Goal: Task Accomplishment & Management: Manage account settings

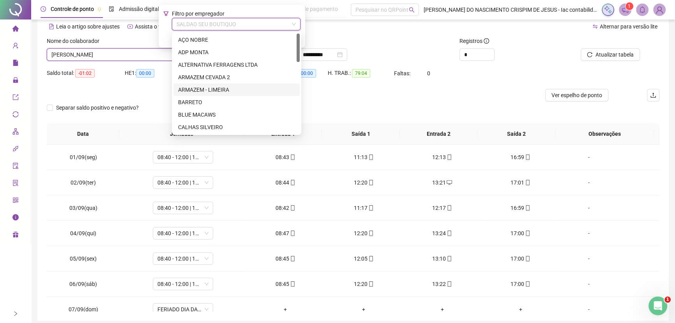
scroll to position [35, 0]
click at [214, 63] on div "ALTERNATIVA FERRAGENS LTDA" at bounding box center [236, 64] width 117 height 9
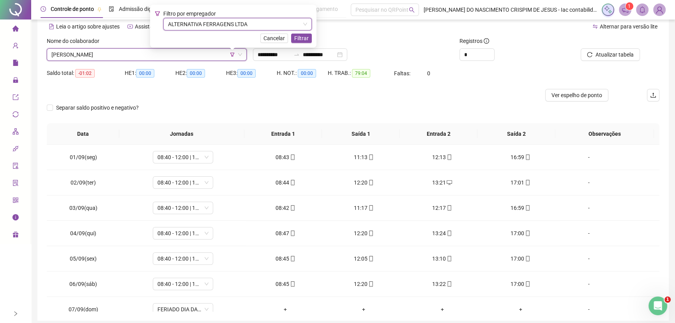
click at [134, 51] on span "[PERSON_NAME]" at bounding box center [146, 55] width 191 height 12
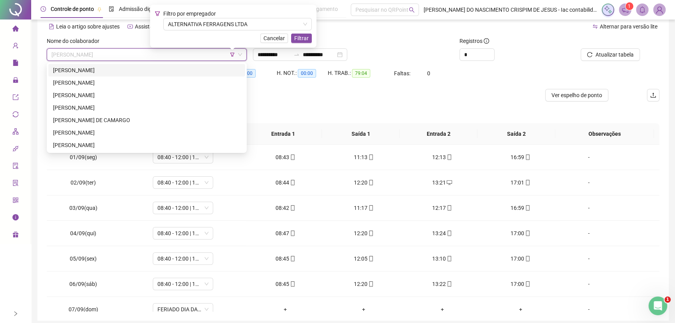
click at [110, 69] on div "[PERSON_NAME]" at bounding box center [146, 70] width 187 height 9
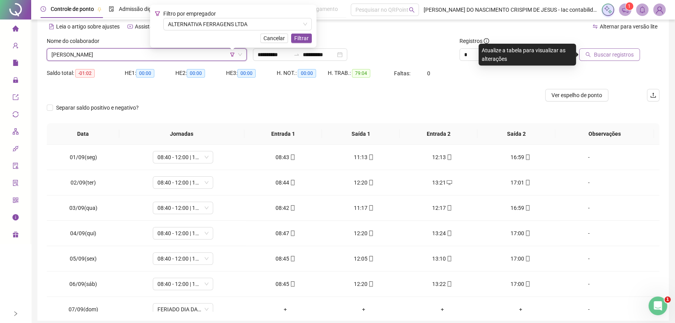
click at [615, 56] on span "Buscar registros" at bounding box center [614, 54] width 40 height 9
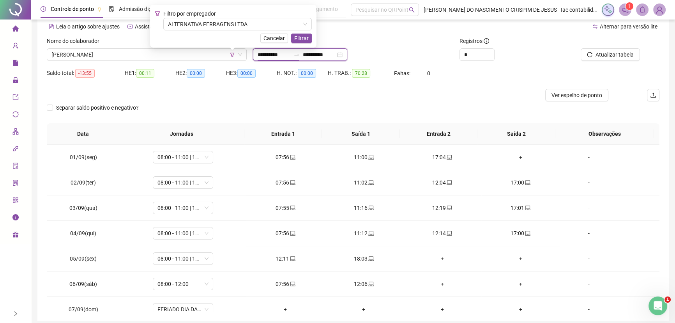
click at [271, 56] on input "**********" at bounding box center [274, 54] width 33 height 9
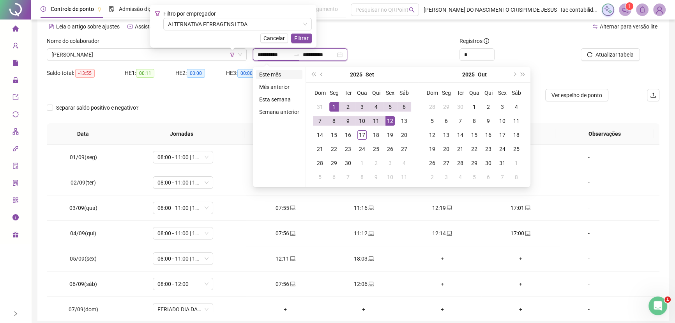
type input "**********"
click at [272, 72] on li "Este mês" at bounding box center [279, 74] width 46 height 9
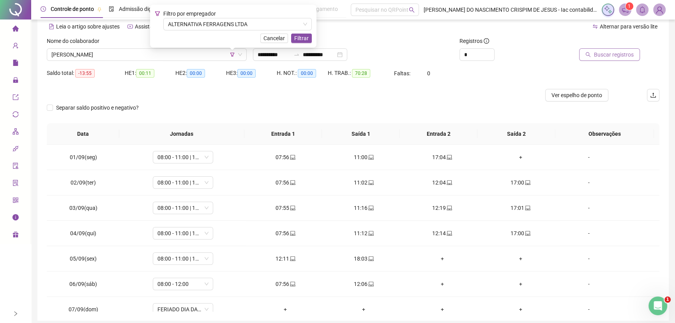
click at [615, 57] on span "Buscar registros" at bounding box center [614, 54] width 40 height 9
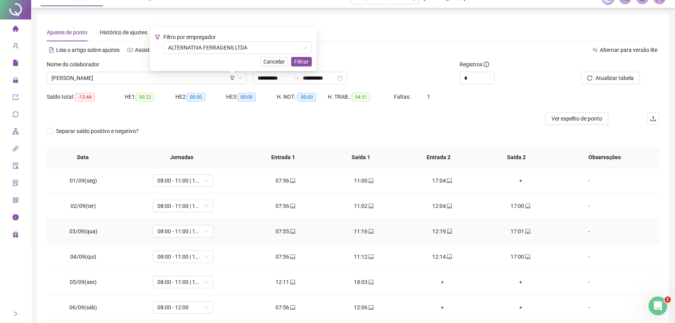
scroll to position [0, 0]
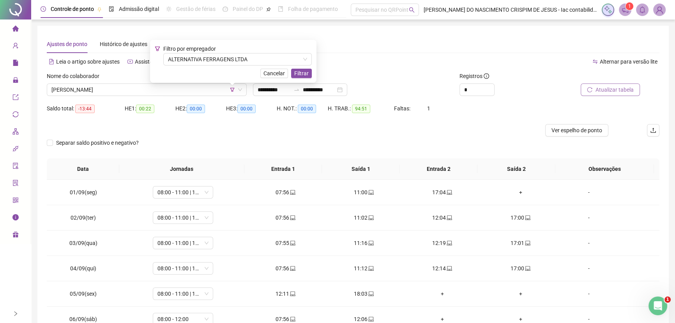
click at [611, 91] on span "Atualizar tabela" at bounding box center [615, 89] width 38 height 9
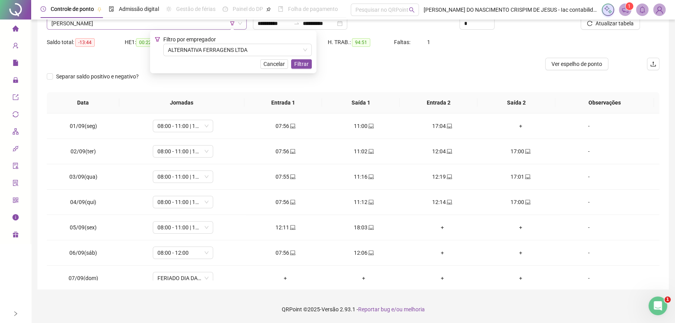
click at [113, 23] on span "[PERSON_NAME]" at bounding box center [146, 24] width 191 height 12
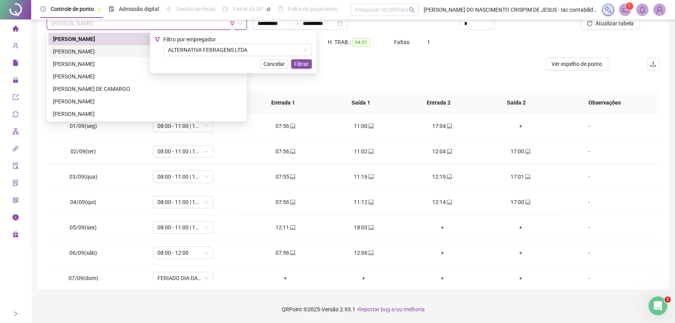
click at [106, 50] on div "[PERSON_NAME]" at bounding box center [146, 51] width 187 height 9
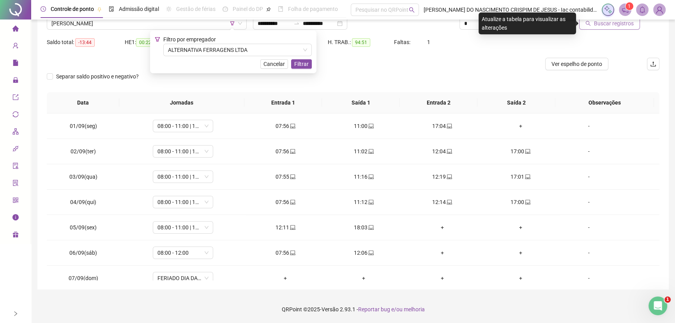
click at [597, 24] on span "Buscar registros" at bounding box center [614, 23] width 40 height 9
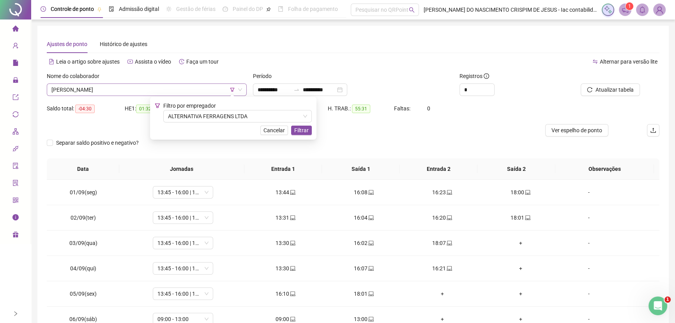
click at [87, 90] on span "[PERSON_NAME]" at bounding box center [146, 90] width 191 height 12
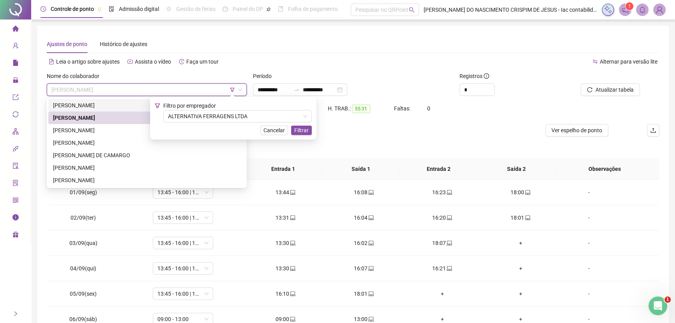
click at [78, 106] on div "[PERSON_NAME]" at bounding box center [146, 105] width 187 height 9
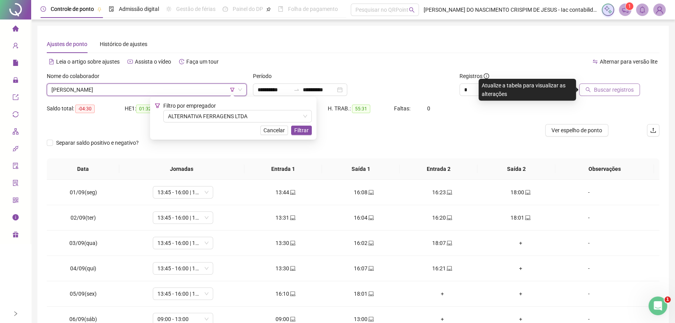
click at [600, 88] on span "Buscar registros" at bounding box center [614, 89] width 40 height 9
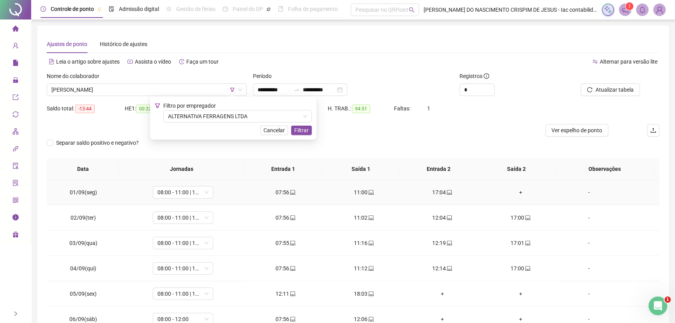
click at [517, 191] on div "+" at bounding box center [521, 192] width 66 height 9
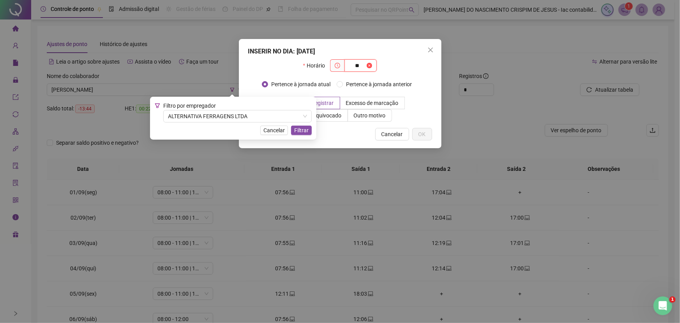
type input "*"
type input "*****"
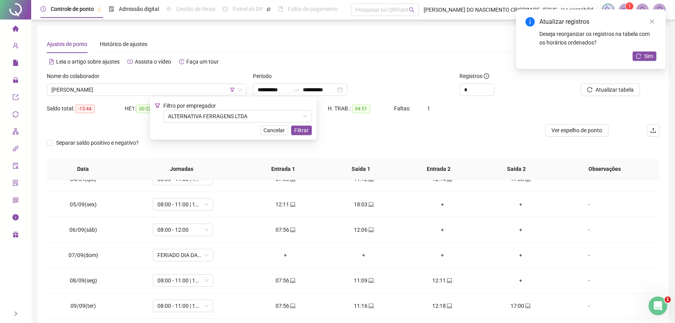
scroll to position [106, 0]
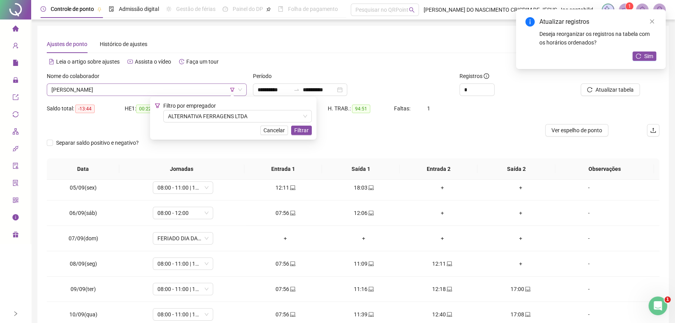
click at [135, 89] on span "[PERSON_NAME]" at bounding box center [146, 90] width 191 height 12
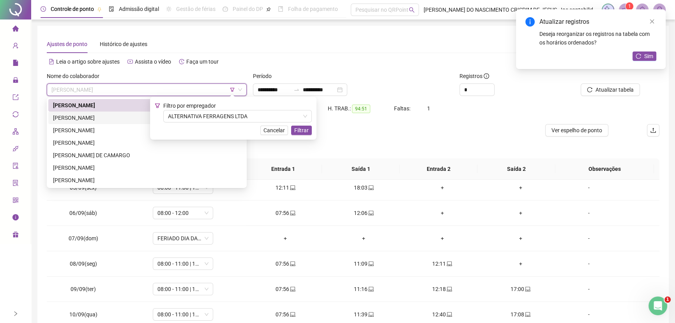
click at [76, 117] on div "[PERSON_NAME]" at bounding box center [146, 117] width 187 height 9
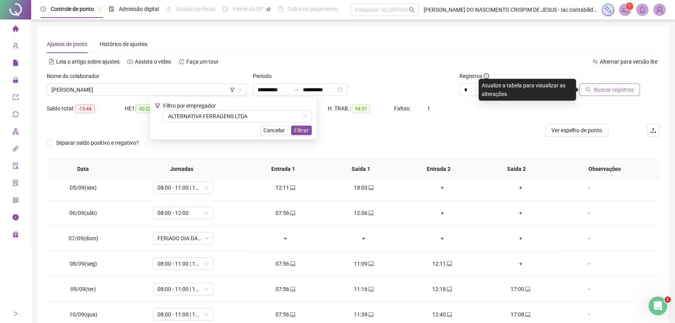
click at [633, 89] on span "Buscar registros" at bounding box center [614, 89] width 40 height 9
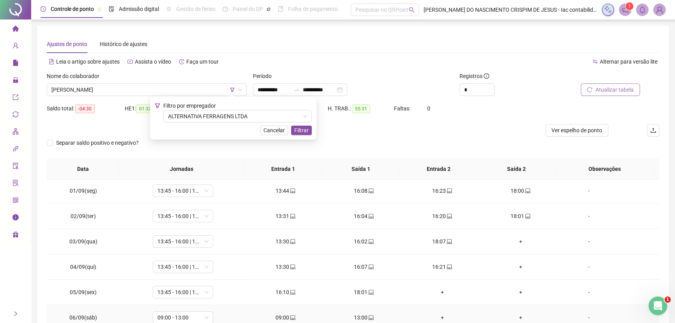
scroll to position [0, 0]
click at [517, 269] on div "+" at bounding box center [521, 268] width 66 height 9
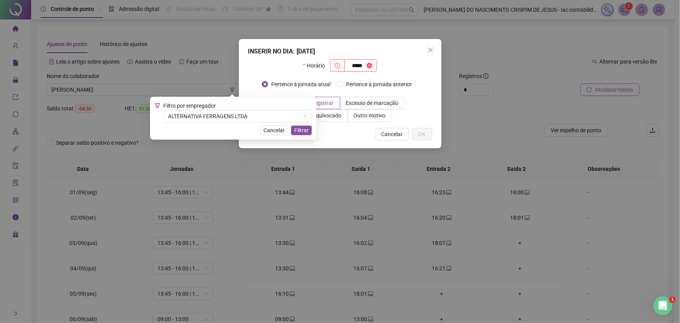
type input "*****"
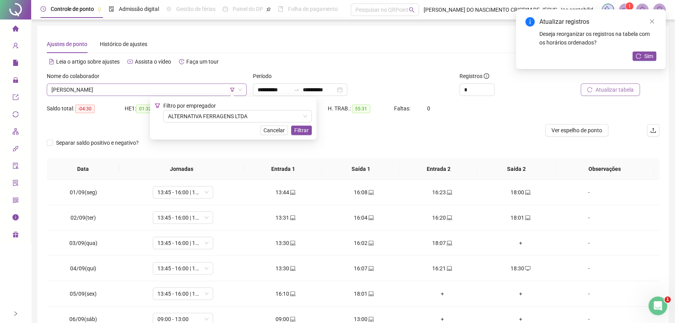
click at [76, 87] on span "[PERSON_NAME]" at bounding box center [146, 90] width 191 height 12
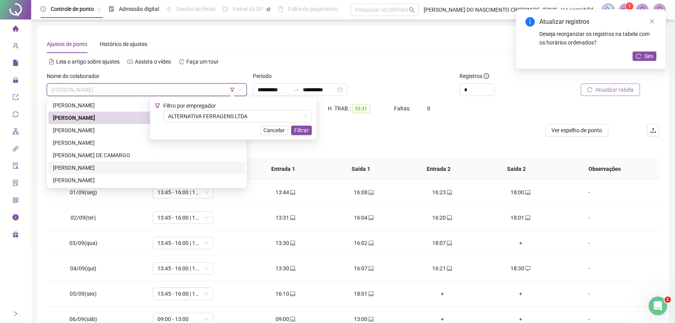
click at [71, 167] on div "[PERSON_NAME]" at bounding box center [146, 167] width 187 height 9
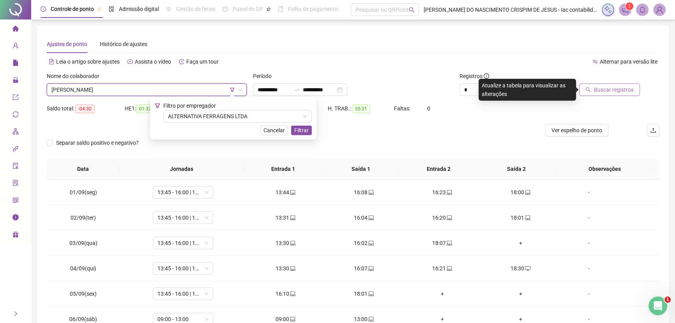
click at [602, 90] on span "Buscar registros" at bounding box center [614, 89] width 40 height 9
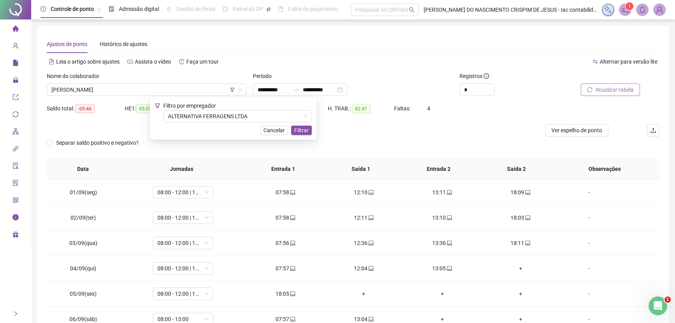
click at [606, 92] on span "Atualizar tabela" at bounding box center [615, 89] width 38 height 9
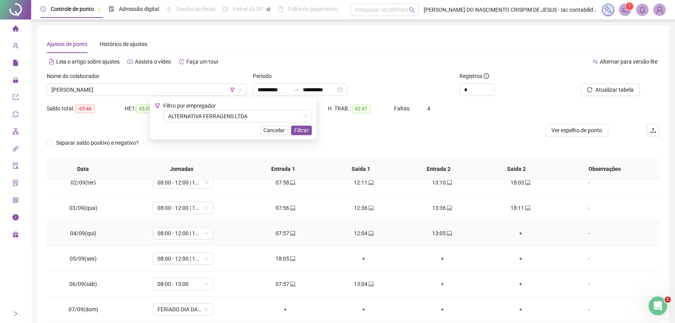
click at [517, 230] on div "+" at bounding box center [521, 233] width 66 height 9
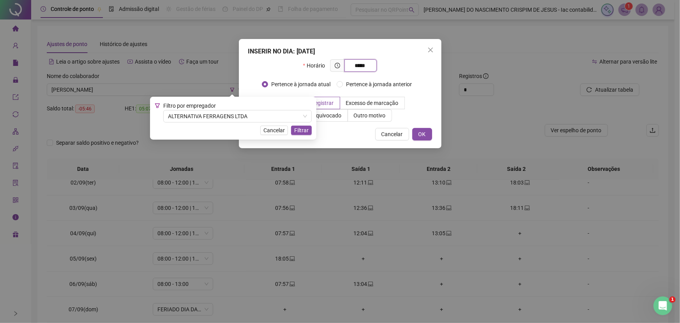
type input "*****"
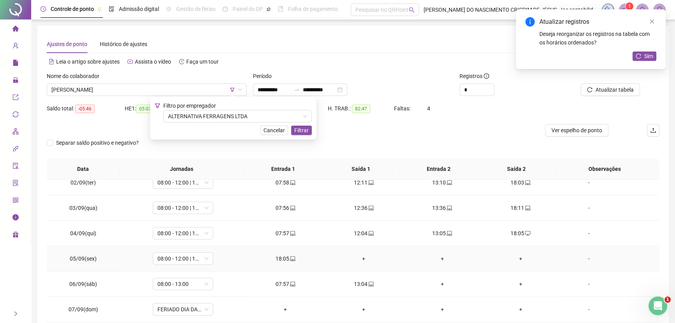
click at [362, 260] on div "+" at bounding box center [364, 258] width 66 height 9
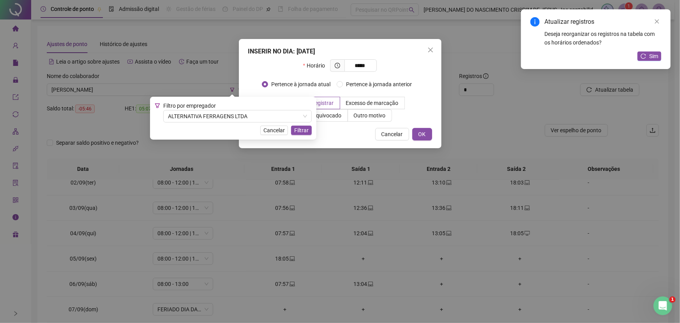
type input "*****"
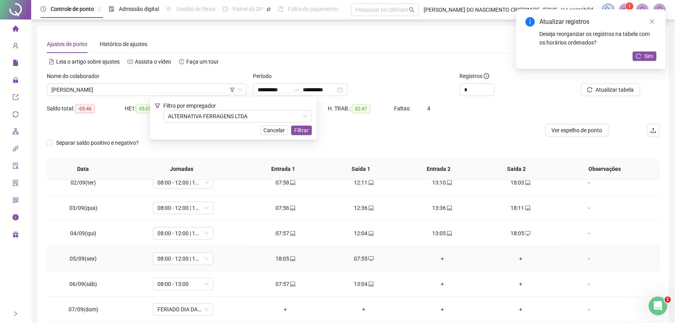
click at [437, 256] on div "+" at bounding box center [442, 258] width 66 height 9
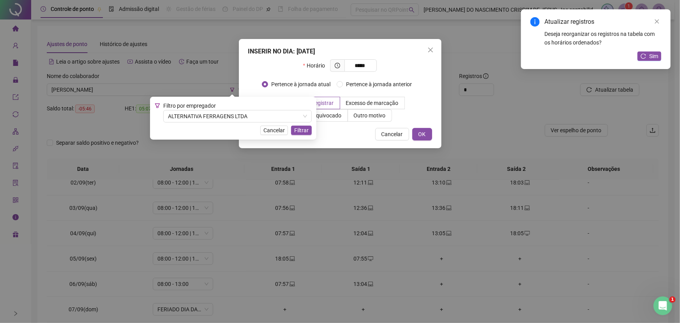
type input "*****"
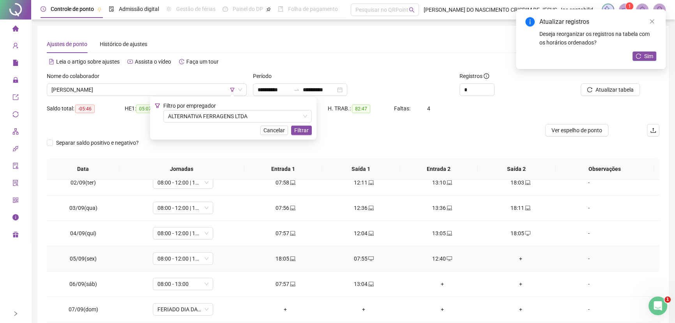
click at [516, 256] on div "+" at bounding box center [521, 258] width 66 height 9
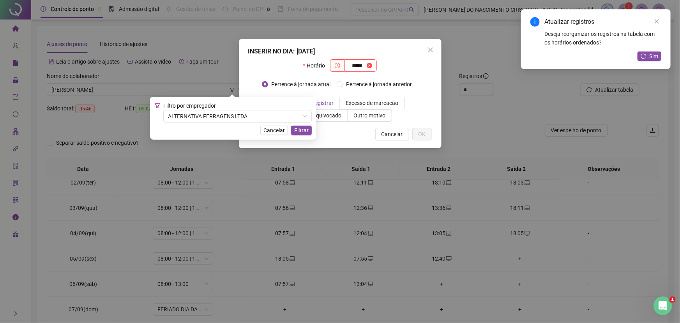
type input "*****"
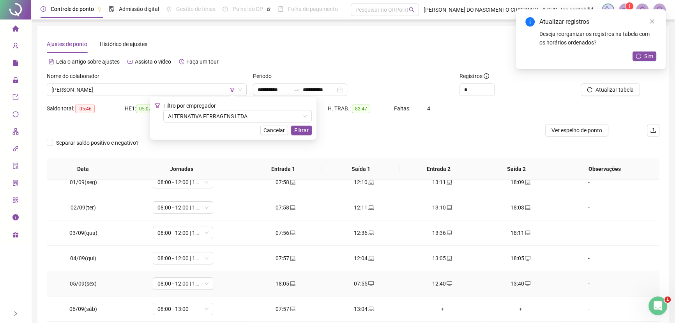
scroll to position [0, 0]
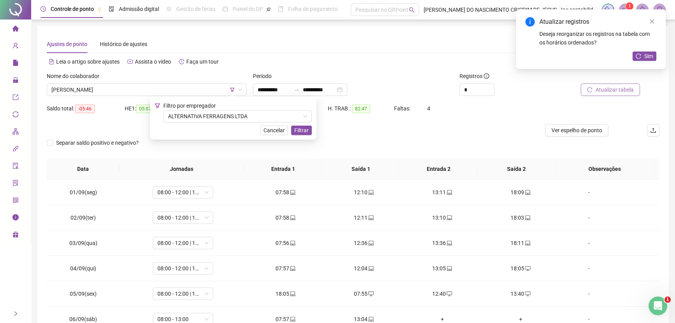
click at [628, 86] on span "Atualizar tabela" at bounding box center [615, 89] width 38 height 9
click at [109, 92] on span "[PERSON_NAME]" at bounding box center [146, 90] width 191 height 12
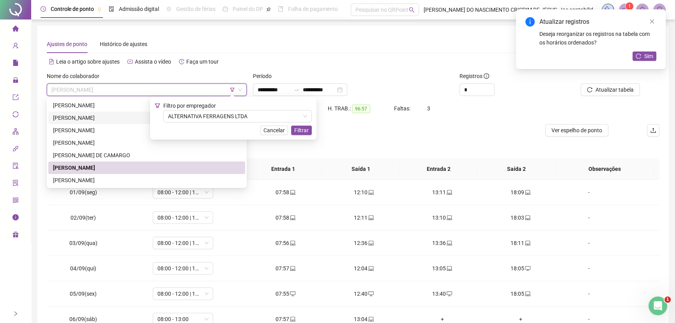
click at [95, 118] on div "[PERSON_NAME]" at bounding box center [146, 117] width 187 height 9
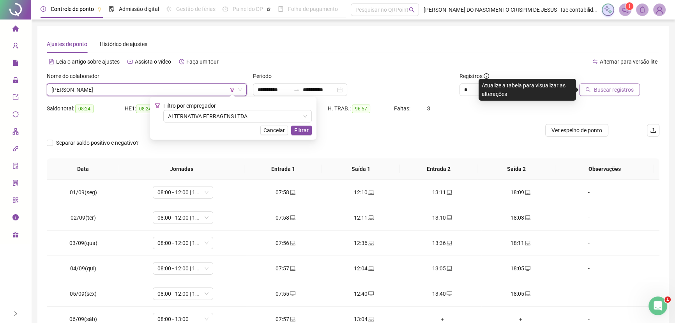
click at [606, 89] on span "Buscar registros" at bounding box center [614, 89] width 40 height 9
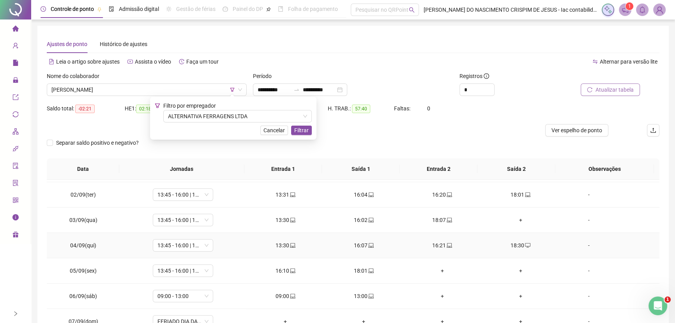
scroll to position [35, 0]
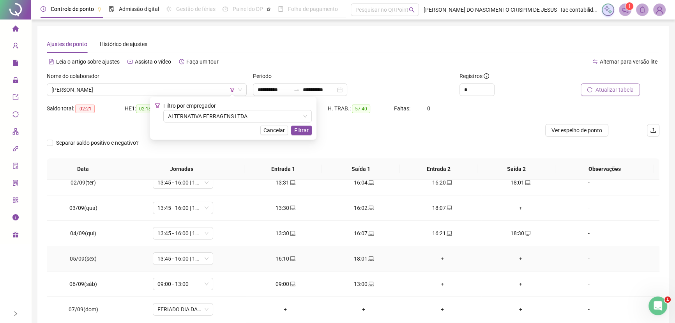
click at [437, 257] on div "+" at bounding box center [442, 258] width 66 height 9
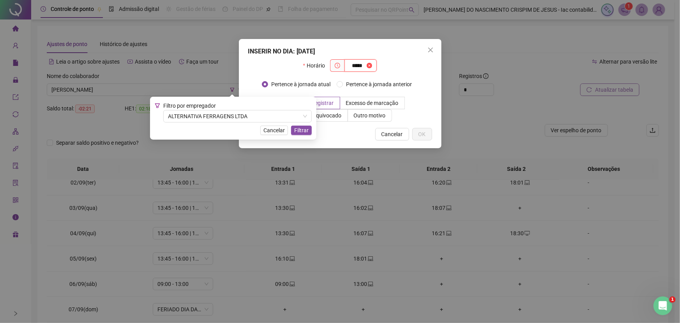
type input "*****"
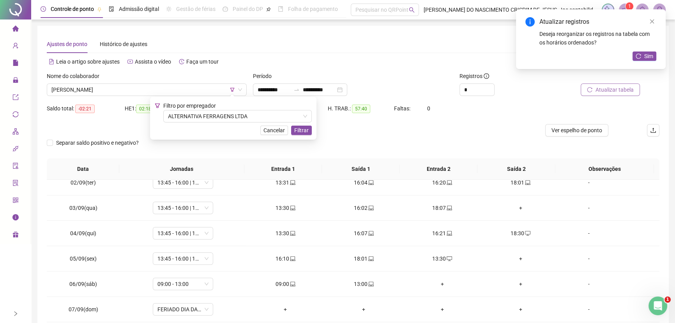
click at [615, 88] on span "Atualizar tabela" at bounding box center [615, 89] width 38 height 9
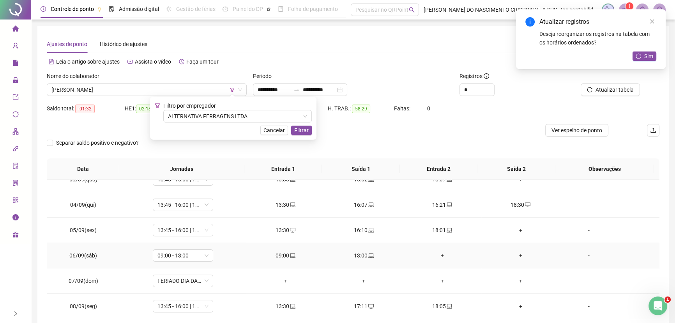
scroll to position [71, 0]
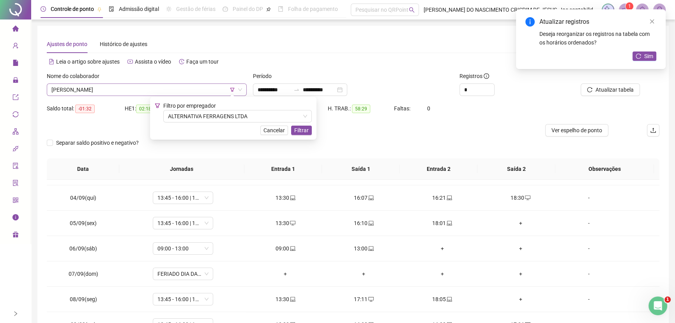
click at [94, 90] on span "[PERSON_NAME]" at bounding box center [146, 90] width 191 height 12
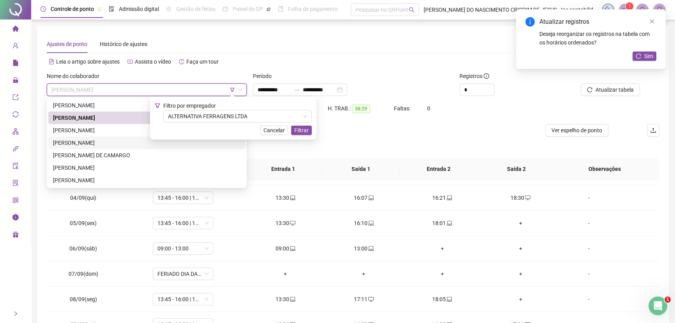
click at [85, 143] on div "[PERSON_NAME]" at bounding box center [146, 142] width 187 height 9
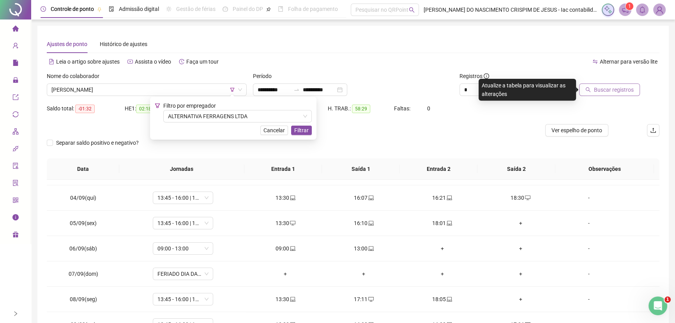
click at [601, 88] on span "Buscar registros" at bounding box center [614, 89] width 40 height 9
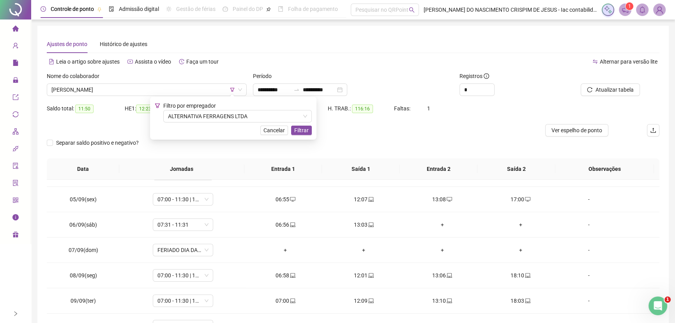
scroll to position [86, 0]
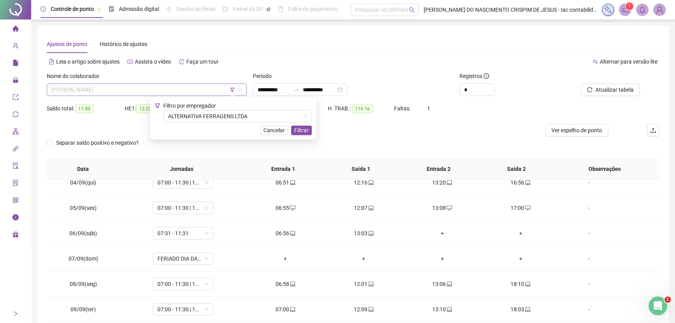
click at [97, 90] on span "[PERSON_NAME]" at bounding box center [146, 90] width 191 height 12
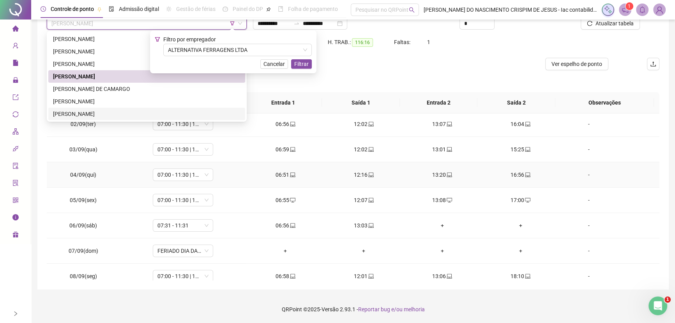
scroll to position [0, 0]
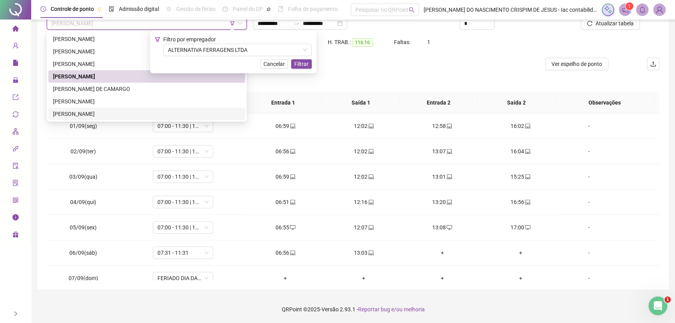
click at [97, 113] on div "[PERSON_NAME]" at bounding box center [146, 114] width 187 height 9
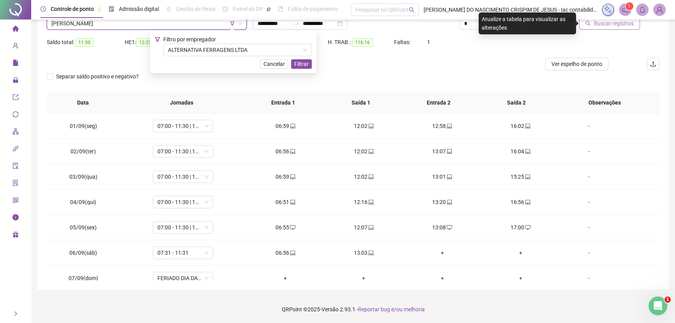
click at [598, 21] on span "Buscar registros" at bounding box center [614, 23] width 40 height 9
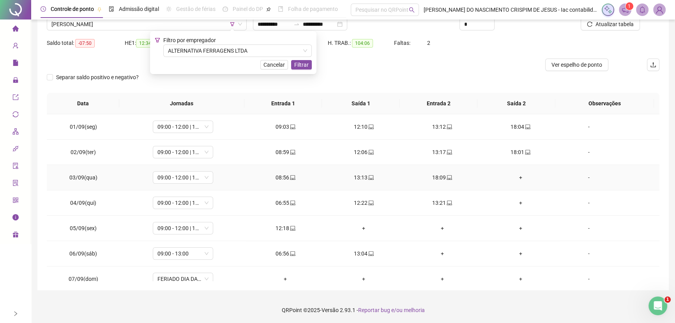
scroll to position [66, 0]
click at [360, 226] on div "+" at bounding box center [364, 227] width 66 height 9
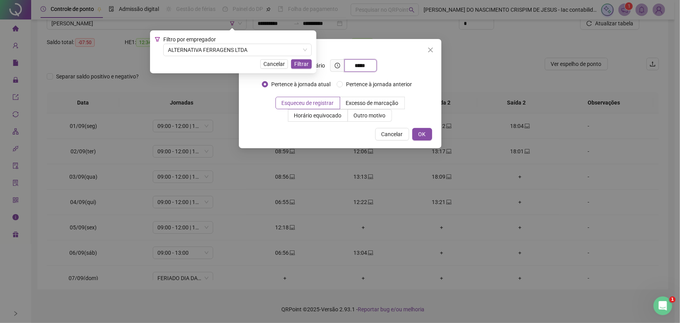
type input "*****"
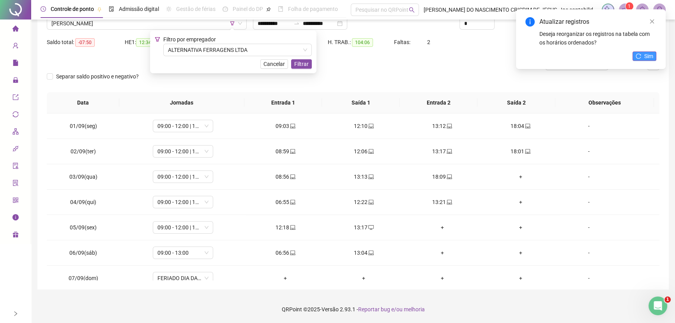
click at [647, 58] on span "Sim" at bounding box center [648, 56] width 9 height 9
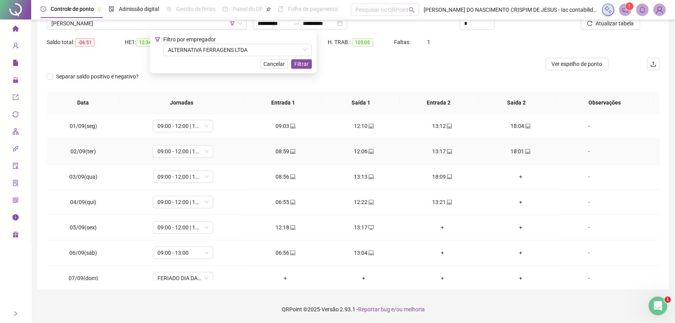
click at [560, 160] on td "-" at bounding box center [610, 151] width 100 height 25
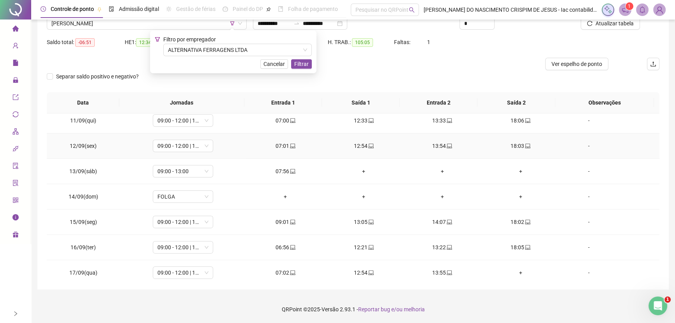
scroll to position [263, 0]
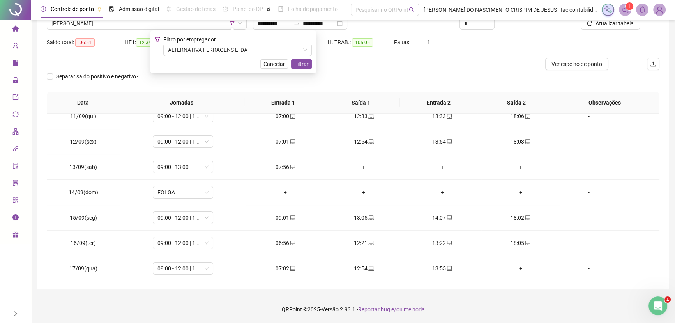
click at [15, 312] on icon "right" at bounding box center [15, 313] width 5 height 5
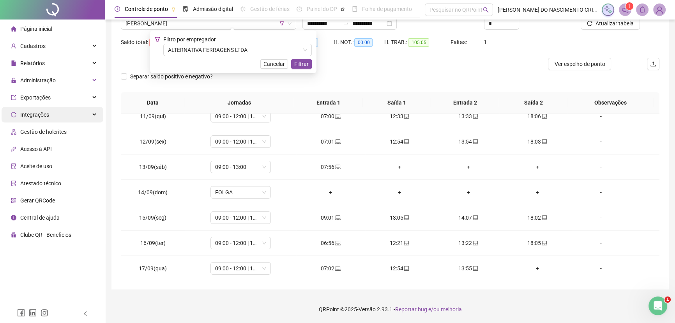
click at [50, 114] on div "Integrações" at bounding box center [53, 115] width 102 height 16
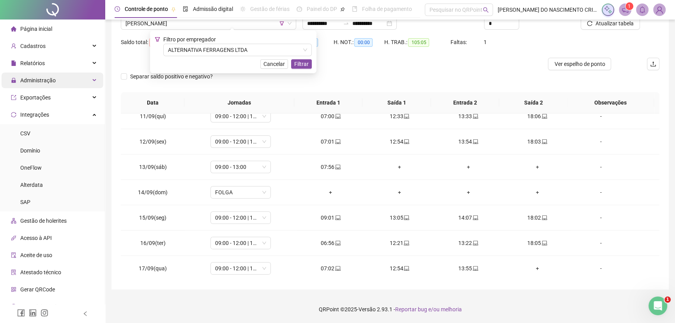
click at [51, 82] on span "Administração" at bounding box center [37, 80] width 35 height 6
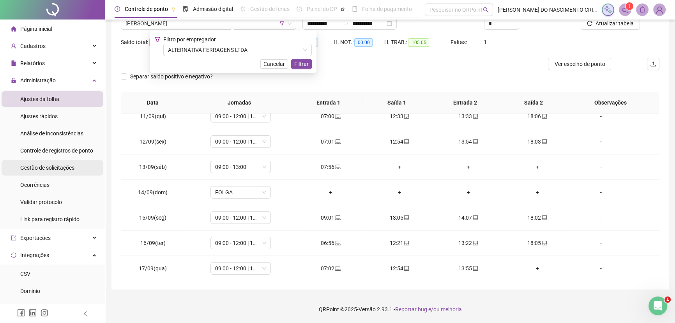
click at [69, 166] on span "Gestão de solicitações" at bounding box center [47, 167] width 54 height 6
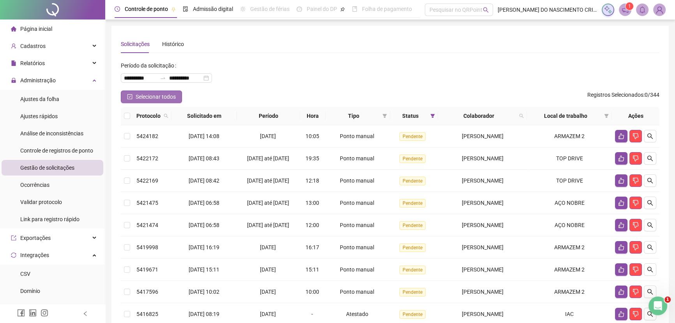
click at [164, 101] on span "Selecionar todos" at bounding box center [156, 96] width 40 height 9
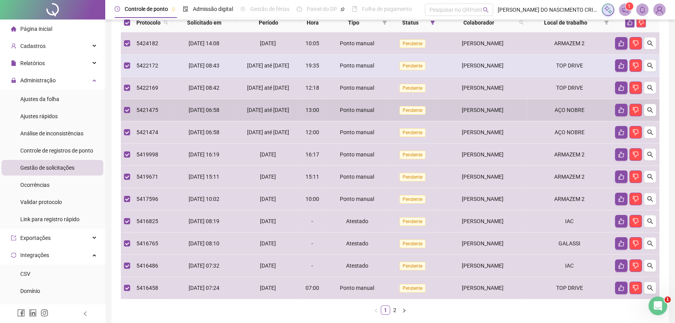
scroll to position [106, 0]
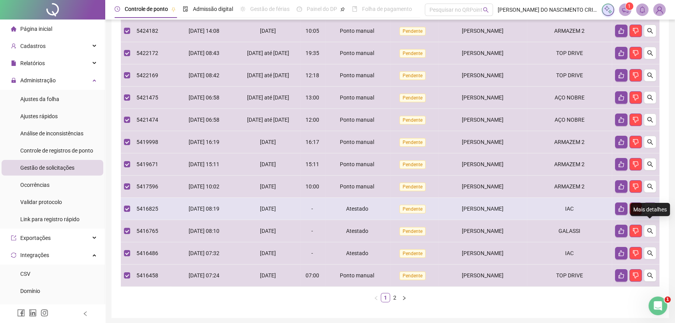
click at [650, 212] on icon "search" at bounding box center [650, 208] width 6 height 6
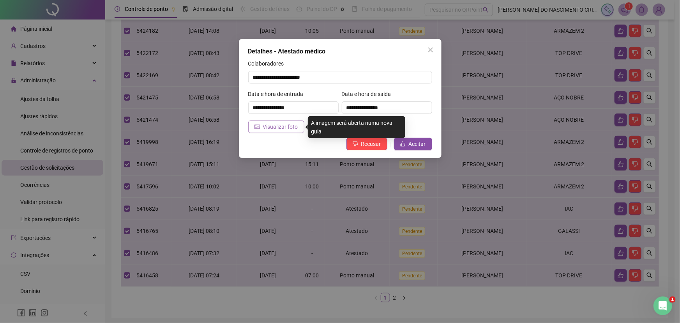
click at [291, 127] on span "Visualizar foto" at bounding box center [280, 126] width 35 height 9
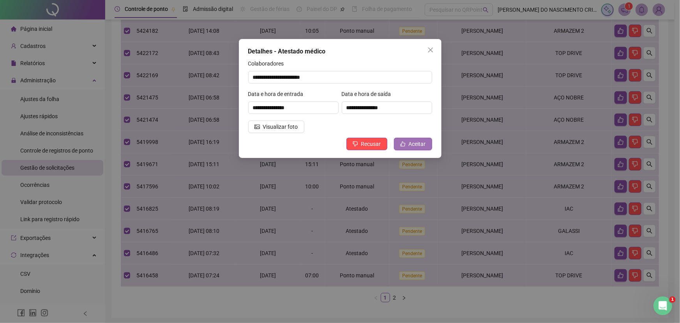
click at [405, 145] on icon "like" at bounding box center [402, 143] width 5 height 5
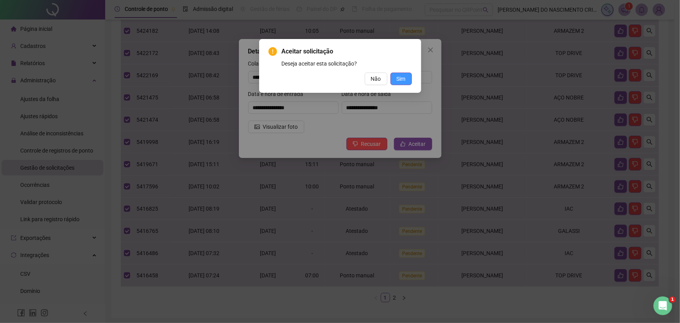
click at [401, 80] on span "Sim" at bounding box center [401, 78] width 9 height 9
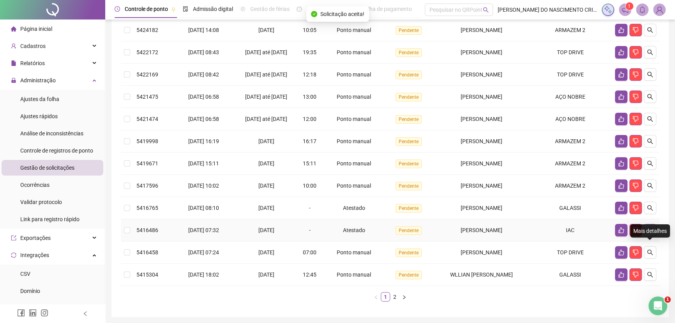
click at [649, 233] on icon "search" at bounding box center [650, 230] width 6 height 6
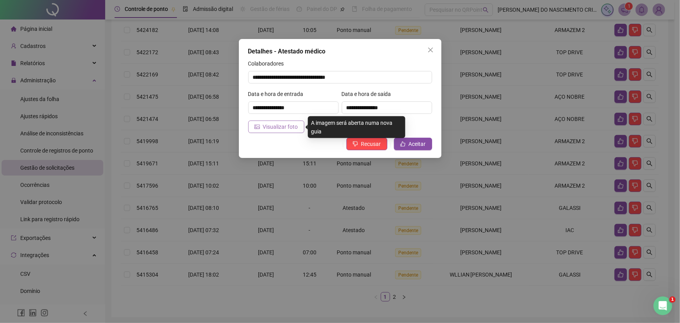
click at [266, 127] on span "Visualizar foto" at bounding box center [280, 126] width 35 height 9
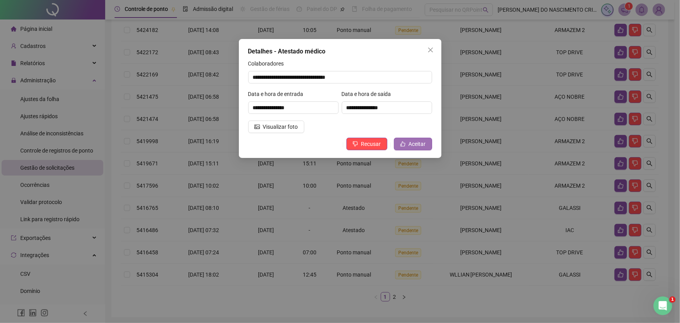
click at [411, 146] on span "Aceitar" at bounding box center [417, 144] width 17 height 9
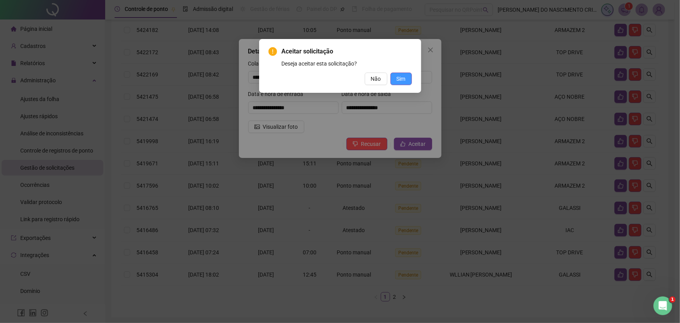
click at [407, 79] on button "Sim" at bounding box center [401, 78] width 21 height 12
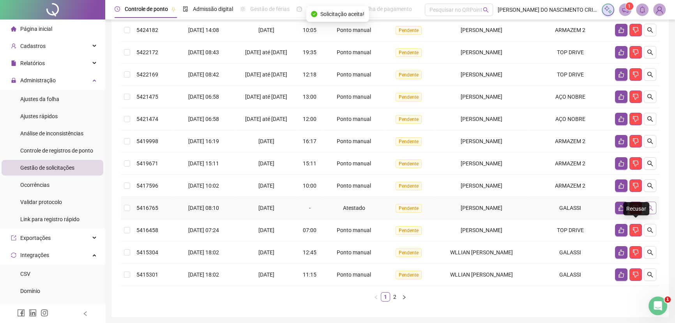
click at [647, 211] on icon "search" at bounding box center [650, 208] width 6 height 6
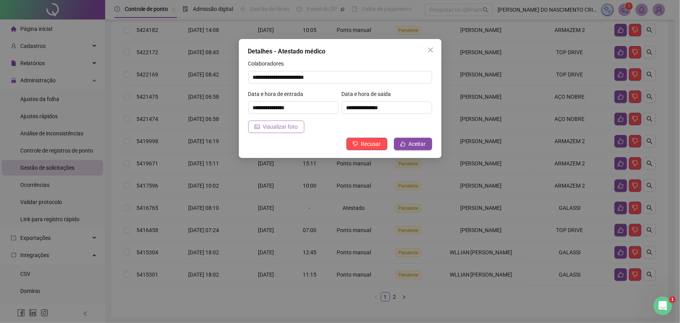
click at [285, 125] on span "Visualizar foto" at bounding box center [280, 126] width 35 height 9
click at [427, 144] on button "Aceitar" at bounding box center [413, 144] width 38 height 12
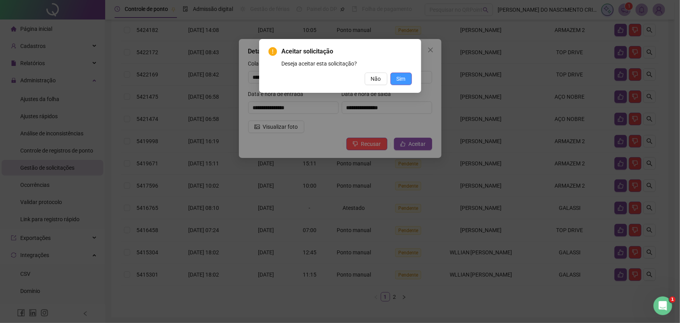
click at [408, 78] on button "Sim" at bounding box center [401, 78] width 21 height 12
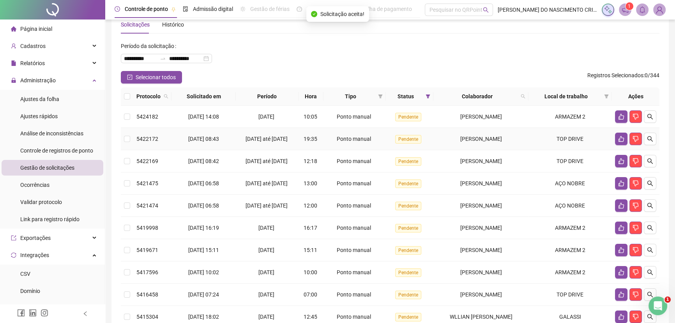
scroll to position [0, 0]
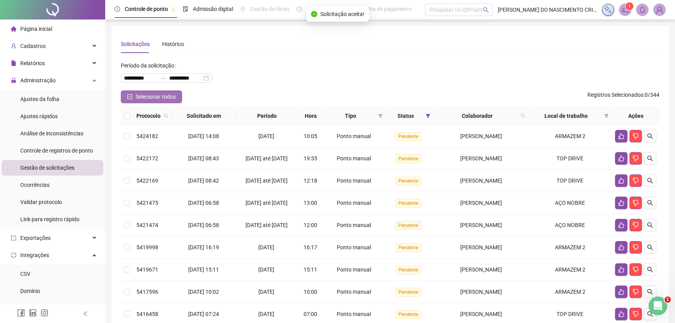
click at [163, 96] on span "Selecionar todos" at bounding box center [156, 96] width 40 height 9
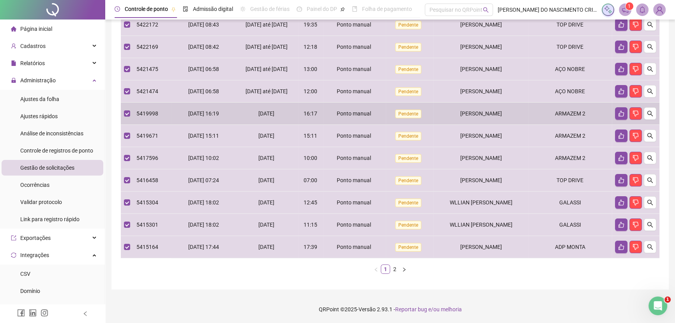
scroll to position [141, 0]
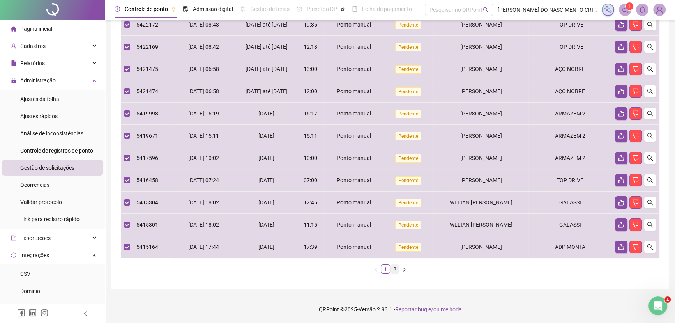
click at [394, 273] on link "2" at bounding box center [395, 269] width 9 height 9
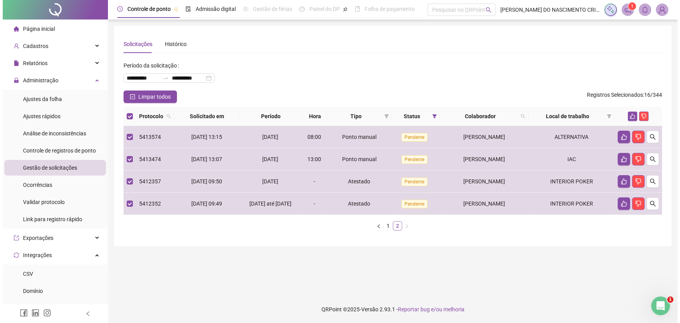
scroll to position [0, 0]
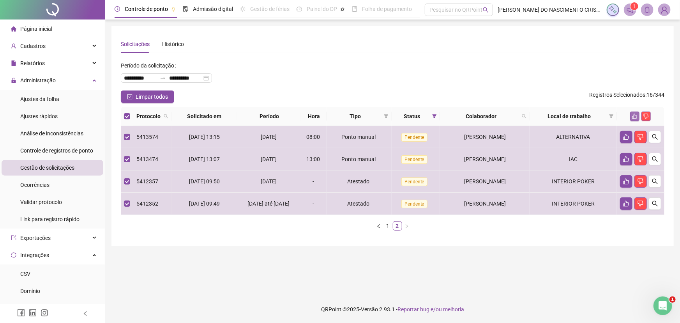
click at [634, 117] on icon "like" at bounding box center [635, 116] width 5 height 5
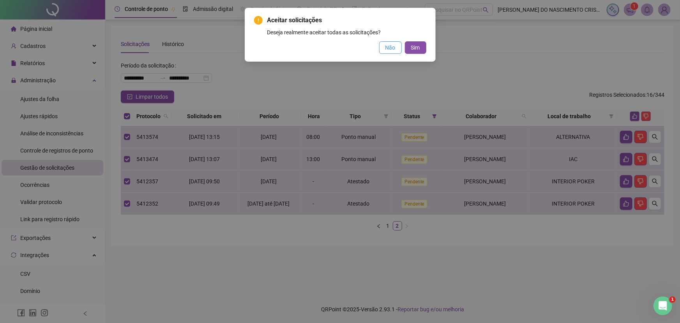
click at [394, 48] on span "Não" at bounding box center [390, 47] width 10 height 9
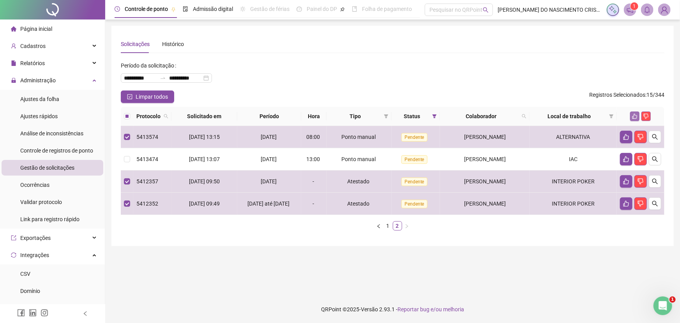
click at [636, 116] on icon "like" at bounding box center [634, 115] width 5 height 5
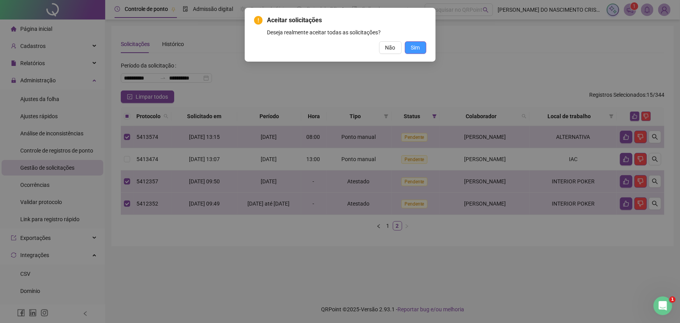
click at [416, 45] on span "Sim" at bounding box center [415, 47] width 9 height 9
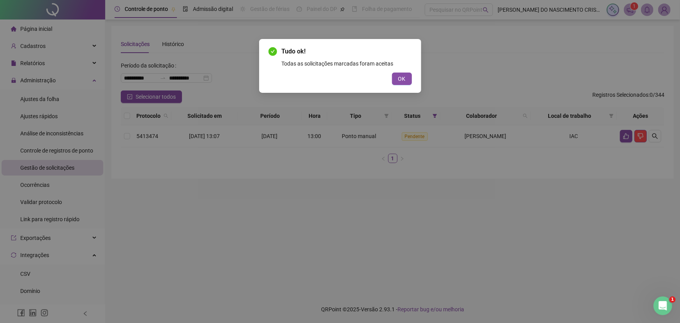
click at [403, 75] on span "OK" at bounding box center [401, 78] width 7 height 9
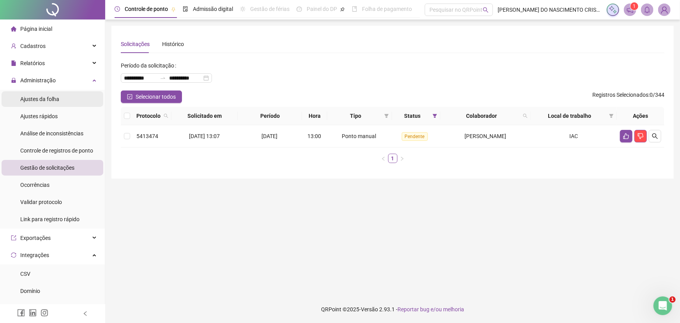
click at [51, 106] on div "Ajustes da folha" at bounding box center [39, 99] width 39 height 16
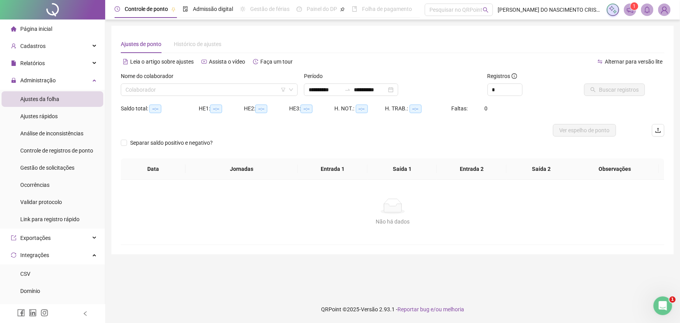
type input "**********"
click at [285, 87] on icon "filter" at bounding box center [283, 89] width 5 height 5
click at [261, 57] on input "search" at bounding box center [284, 59] width 83 height 12
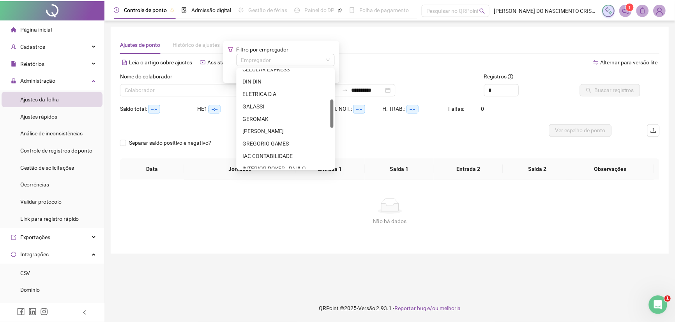
scroll to position [141, 0]
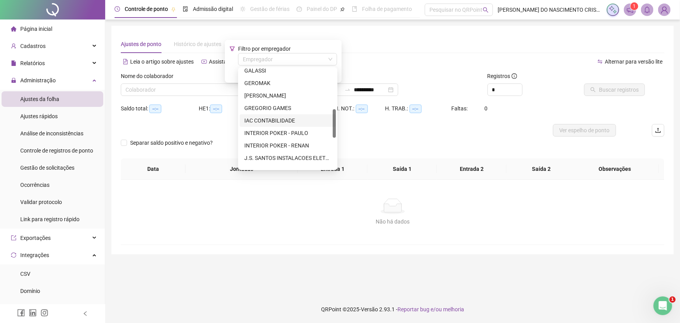
click at [284, 120] on div "IAC CONTABILIDADE" at bounding box center [287, 120] width 87 height 9
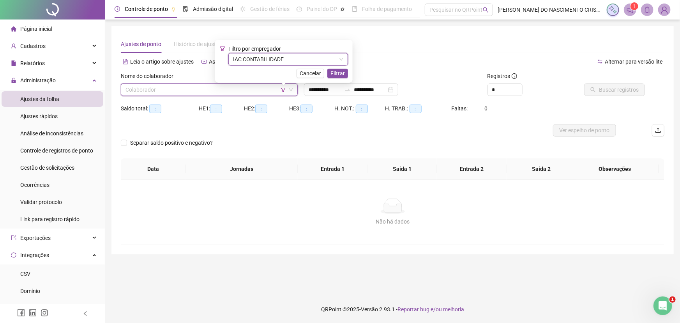
click at [166, 88] on input "search" at bounding box center [206, 90] width 161 height 12
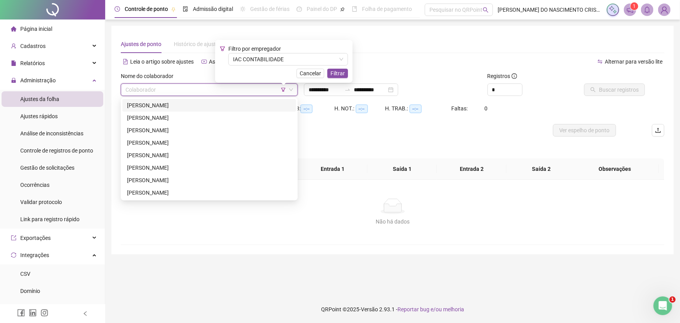
click at [173, 104] on div "[PERSON_NAME]" at bounding box center [209, 105] width 164 height 9
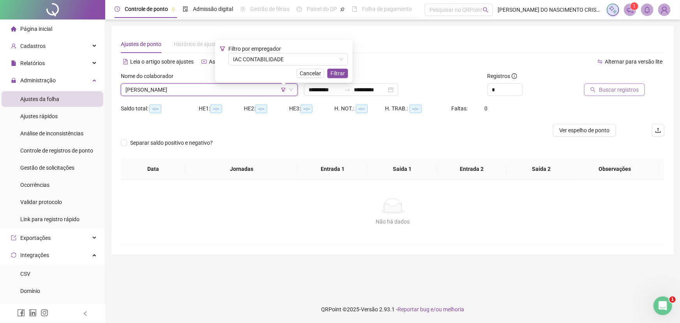
click at [605, 88] on span "Buscar registros" at bounding box center [619, 89] width 40 height 9
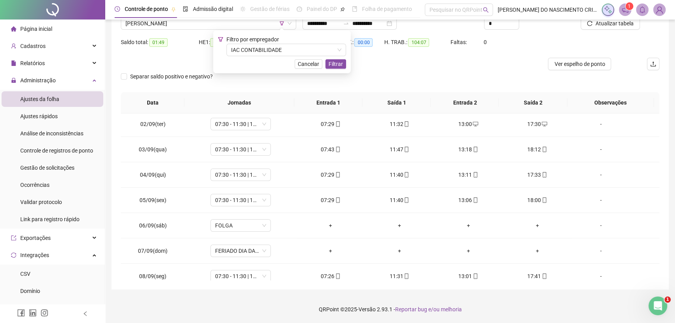
scroll to position [0, 0]
click at [167, 23] on span "[PERSON_NAME]" at bounding box center [209, 24] width 166 height 12
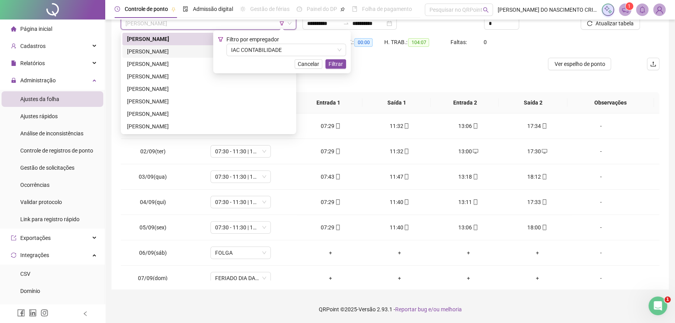
click at [163, 51] on div "[PERSON_NAME]" at bounding box center [208, 51] width 163 height 9
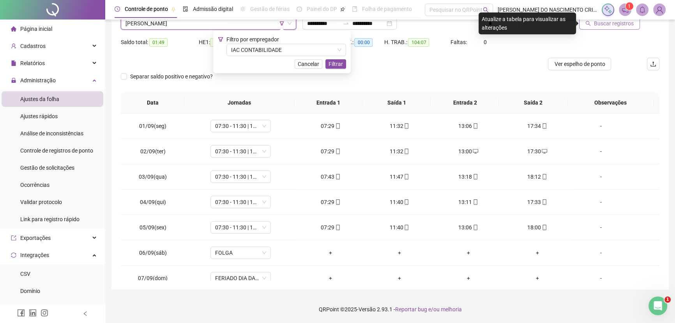
click at [610, 21] on span "Buscar registros" at bounding box center [614, 23] width 40 height 9
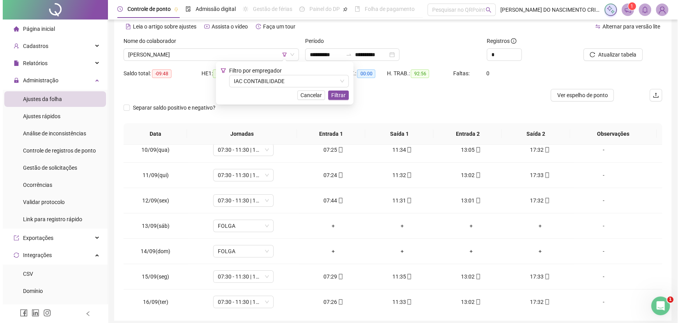
scroll to position [238, 0]
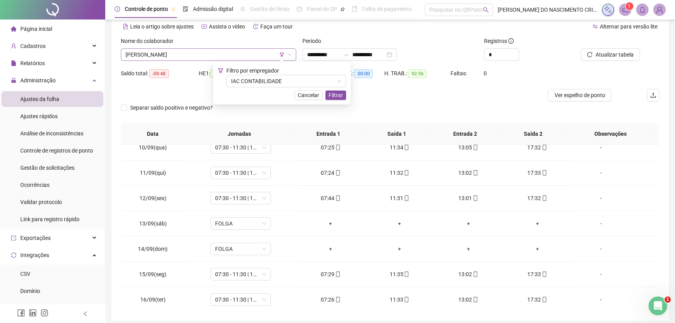
click at [167, 51] on span "[PERSON_NAME]" at bounding box center [209, 55] width 166 height 12
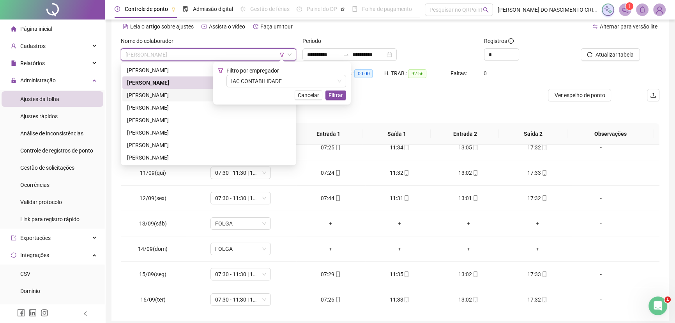
click at [160, 95] on div "[PERSON_NAME]" at bounding box center [208, 95] width 163 height 9
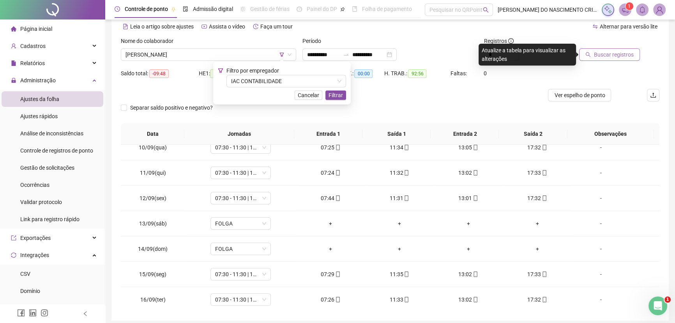
click at [600, 53] on span "Buscar registros" at bounding box center [614, 54] width 40 height 9
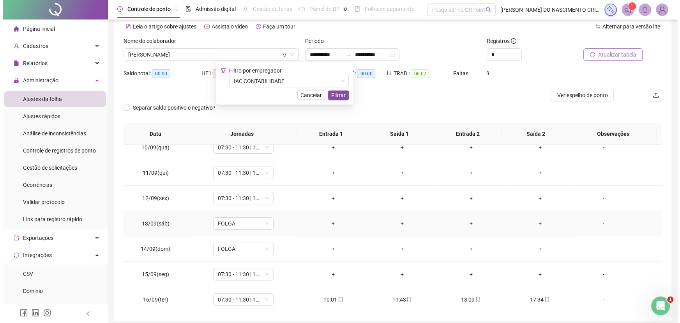
scroll to position [66, 0]
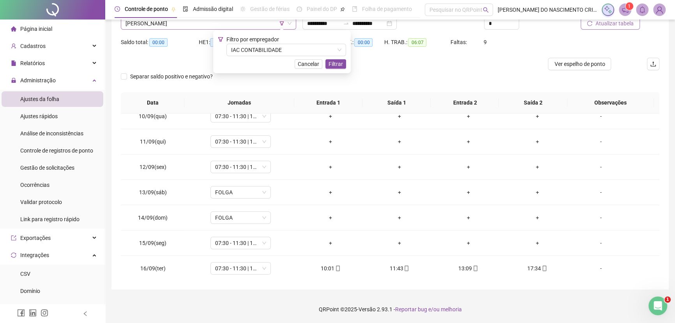
click at [167, 25] on span "[PERSON_NAME]" at bounding box center [209, 24] width 166 height 12
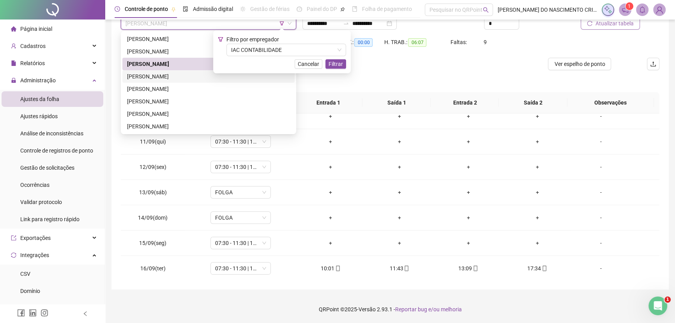
click at [164, 74] on div "[PERSON_NAME]" at bounding box center [208, 76] width 163 height 9
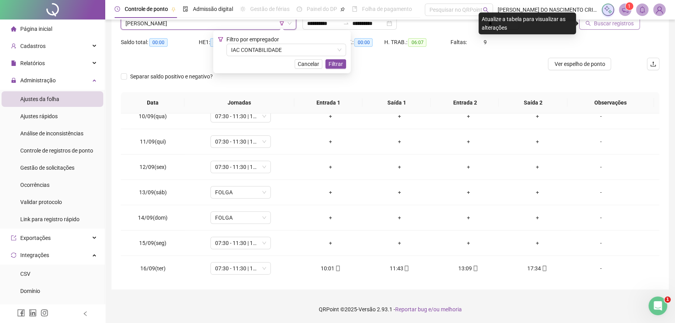
click at [602, 27] on span "Buscar registros" at bounding box center [614, 23] width 40 height 9
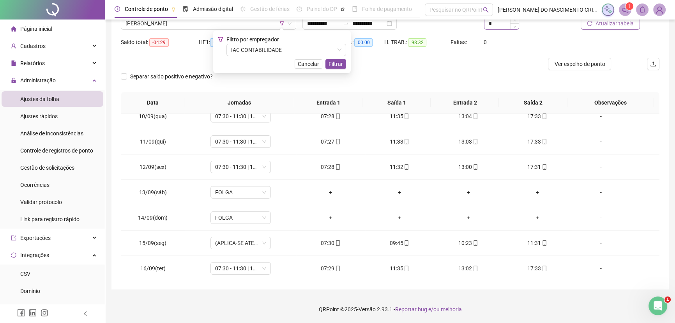
scroll to position [31, 0]
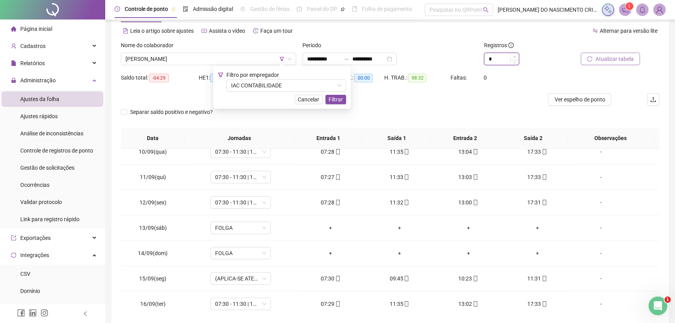
click at [514, 55] on span "Increase Value" at bounding box center [514, 56] width 9 height 7
type input "*"
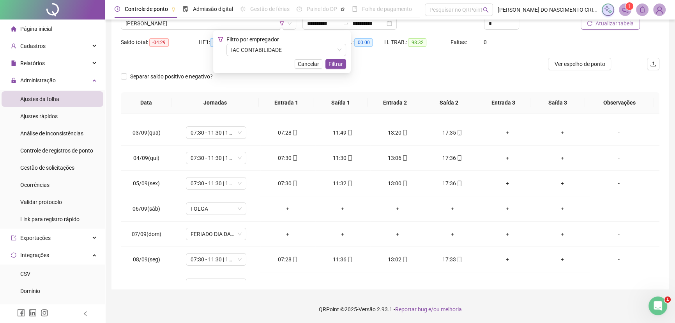
scroll to position [0, 0]
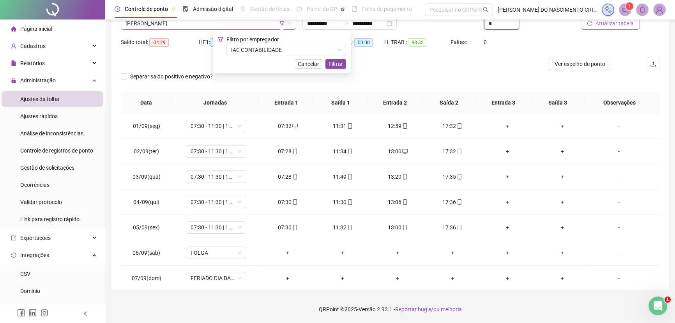
click at [198, 23] on span "[PERSON_NAME]" at bounding box center [209, 24] width 166 height 12
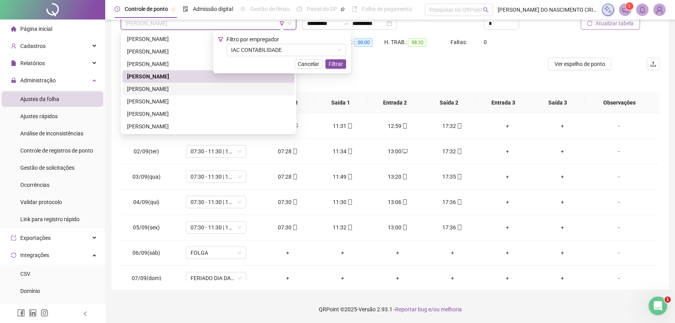
click at [169, 91] on div "[PERSON_NAME]" at bounding box center [208, 89] width 163 height 9
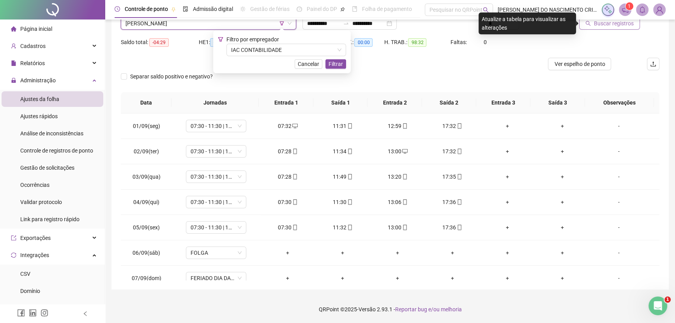
click at [621, 24] on span "Buscar registros" at bounding box center [614, 23] width 40 height 9
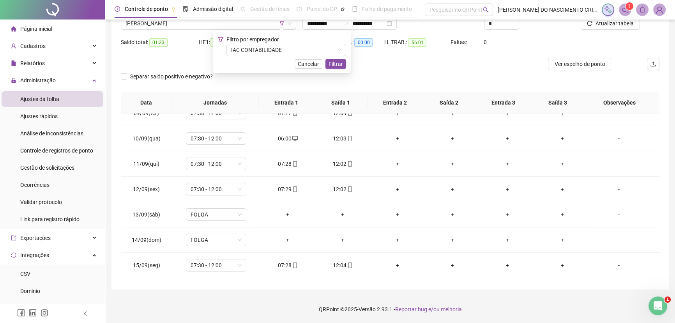
scroll to position [238, 0]
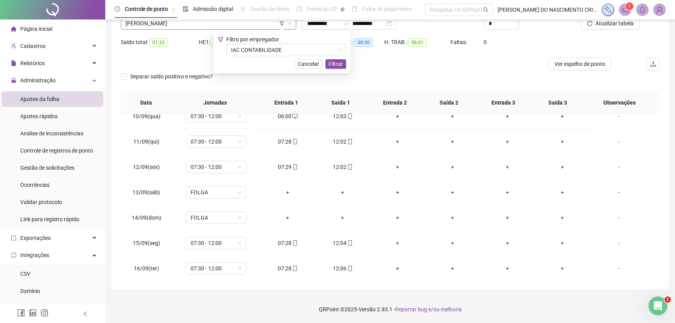
click at [142, 26] on span "[PERSON_NAME]" at bounding box center [209, 24] width 166 height 12
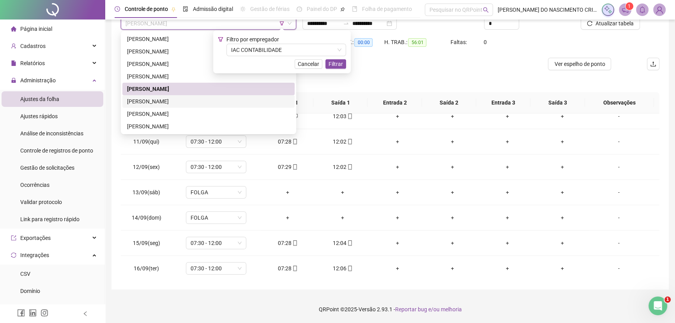
click at [149, 101] on div "[PERSON_NAME]" at bounding box center [208, 101] width 163 height 9
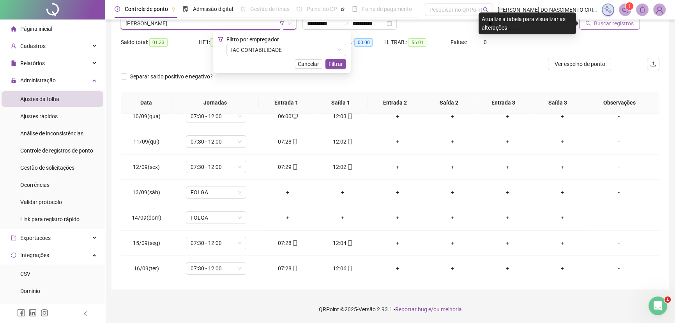
click at [619, 26] on span "Buscar registros" at bounding box center [614, 23] width 40 height 9
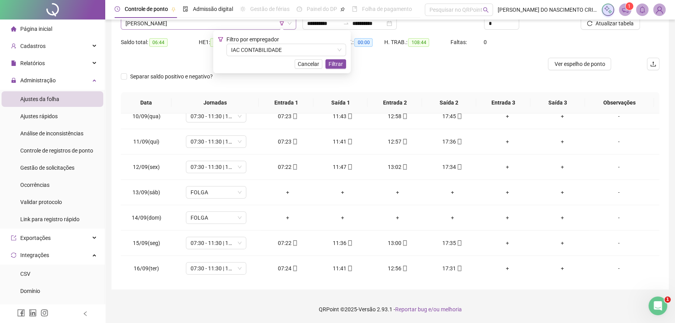
click at [171, 25] on span "[PERSON_NAME]" at bounding box center [209, 24] width 166 height 12
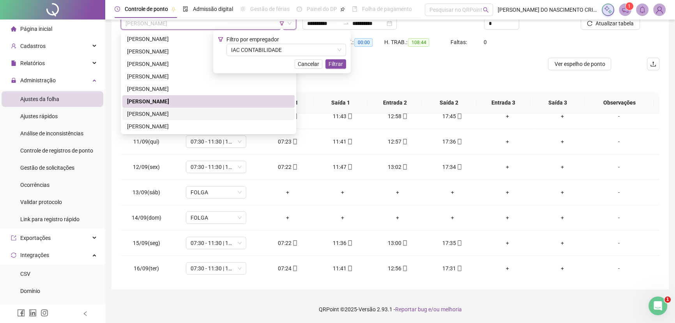
click at [164, 113] on div "[PERSON_NAME]" at bounding box center [208, 114] width 163 height 9
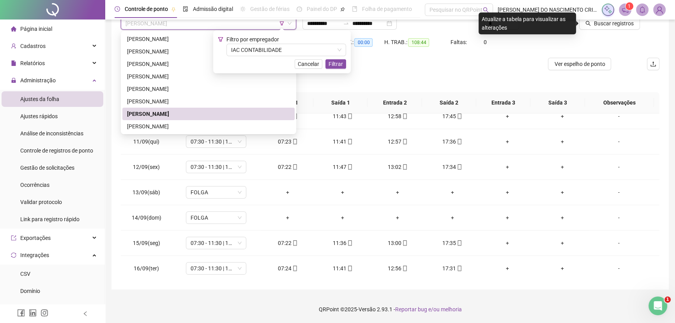
click at [166, 27] on span "[PERSON_NAME]" at bounding box center [209, 24] width 166 height 12
click at [165, 133] on div "244156 244380 [PERSON_NAME] [PERSON_NAME] [PERSON_NAME]" at bounding box center [208, 82] width 175 height 103
click at [167, 126] on div "[PERSON_NAME]" at bounding box center [208, 126] width 163 height 9
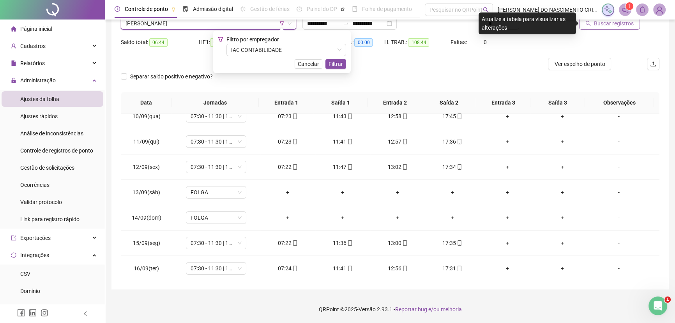
click at [605, 25] on span "Buscar registros" at bounding box center [614, 23] width 40 height 9
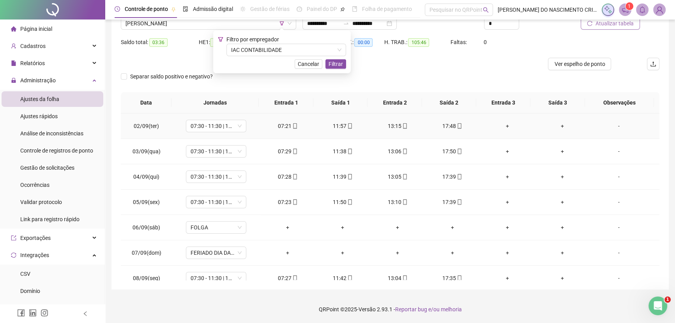
scroll to position [0, 0]
click at [163, 23] on span "[PERSON_NAME]" at bounding box center [209, 24] width 166 height 12
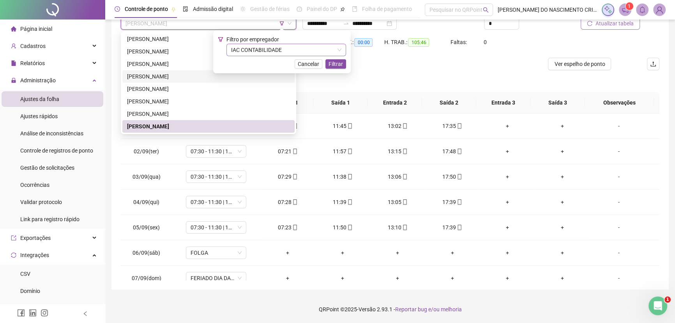
click at [244, 51] on span "IAC CONTABILIDADE" at bounding box center [286, 50] width 110 height 12
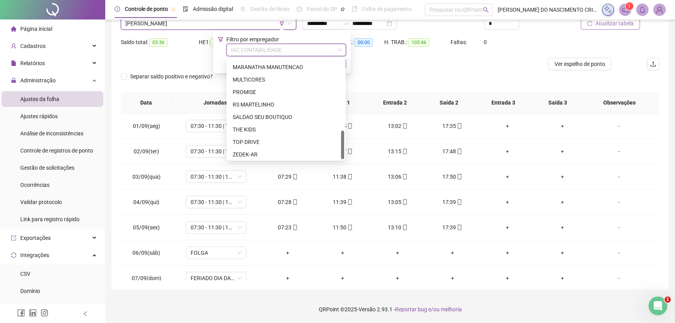
scroll to position [249, 0]
